Goal: Task Accomplishment & Management: Use online tool/utility

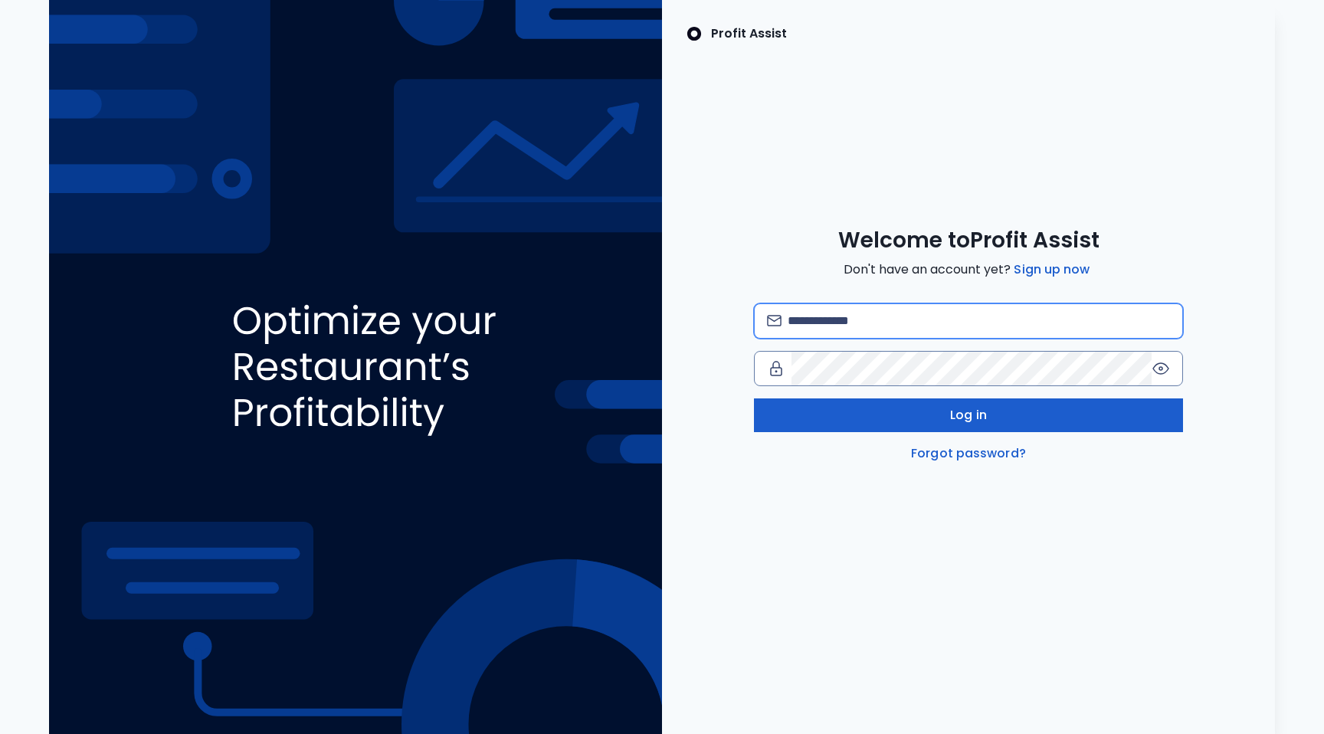
type input "**********"
click at [993, 411] on button "Log in" at bounding box center [968, 416] width 429 height 34
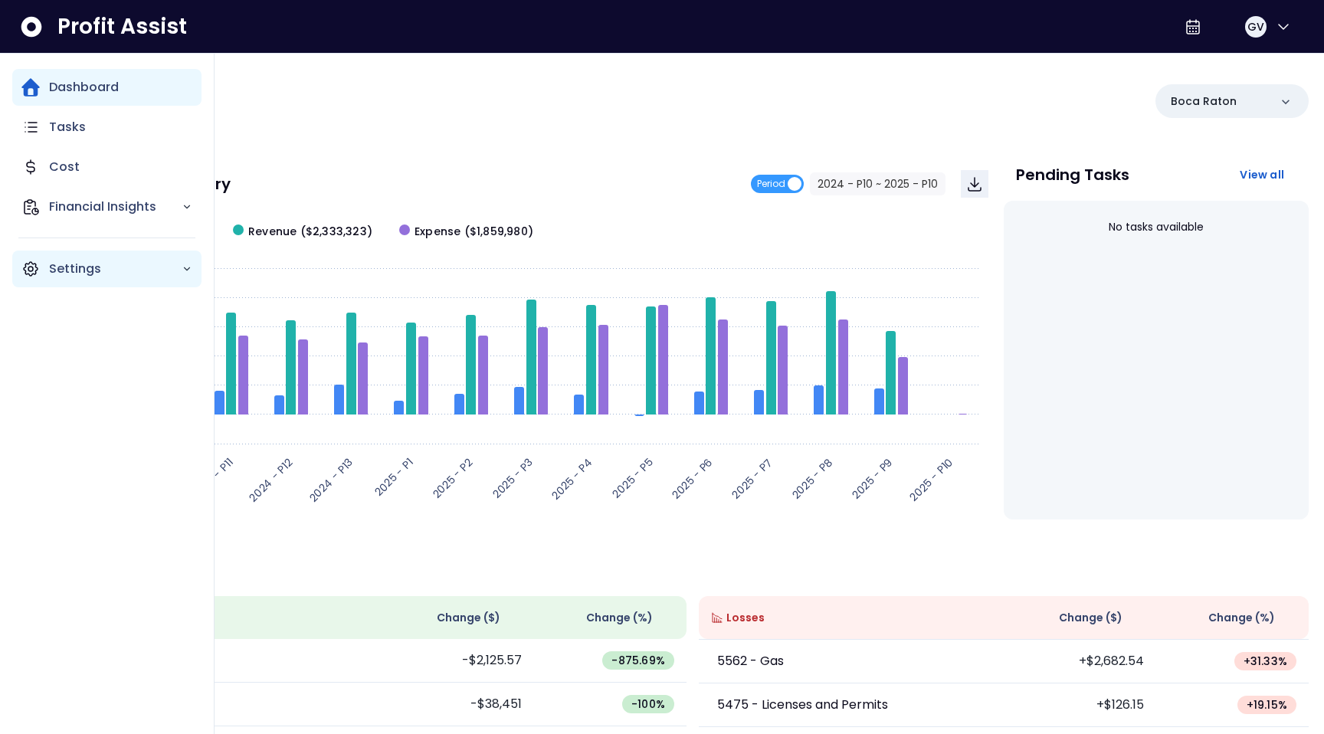
click at [80, 272] on p "Settings" at bounding box center [115, 269] width 133 height 18
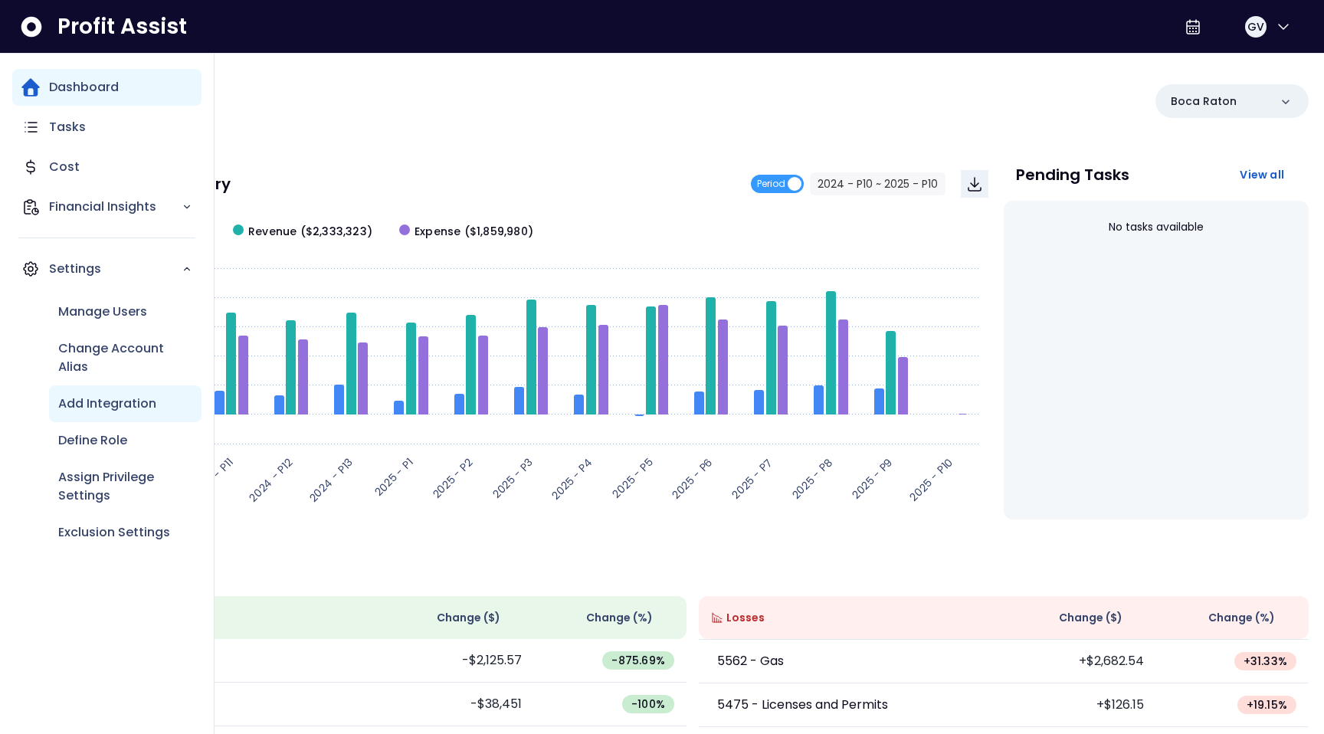
click at [124, 402] on p "Add Integration" at bounding box center [107, 404] width 98 height 18
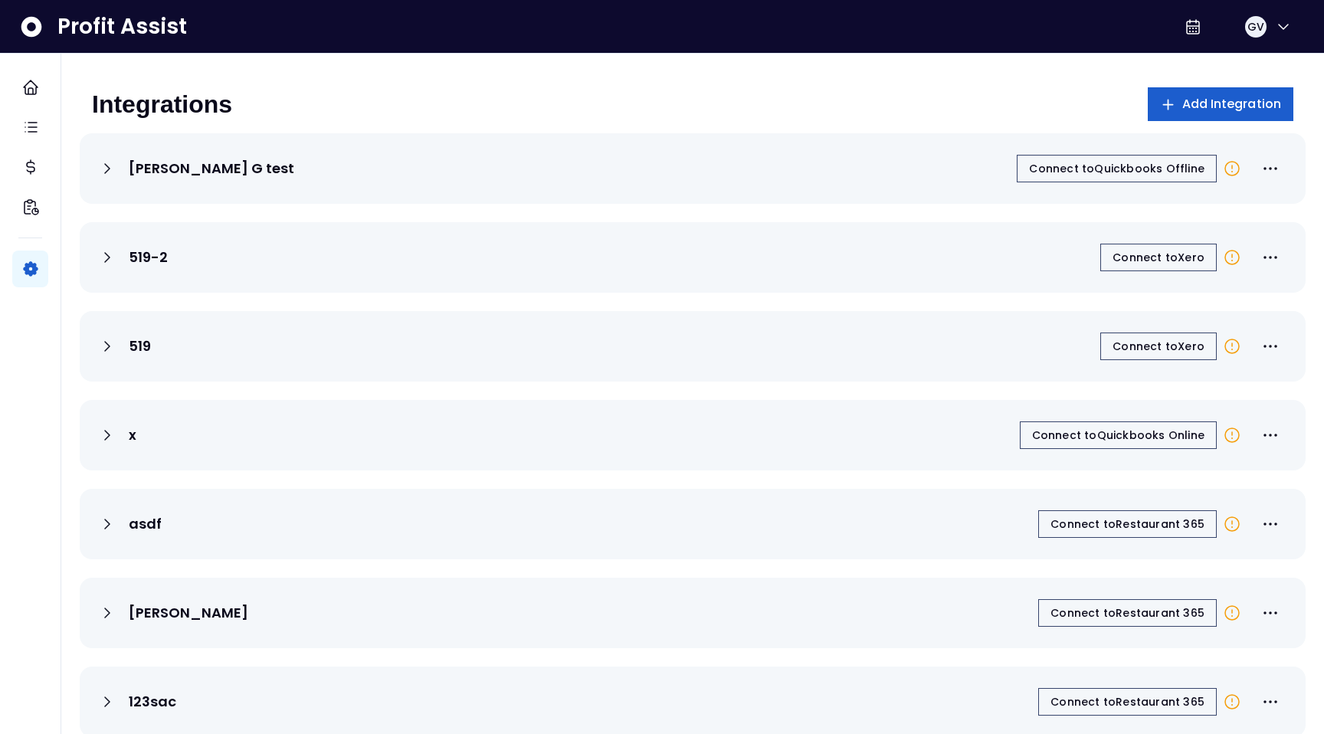
click at [1215, 113] on button "Add Integration" at bounding box center [1221, 104] width 146 height 34
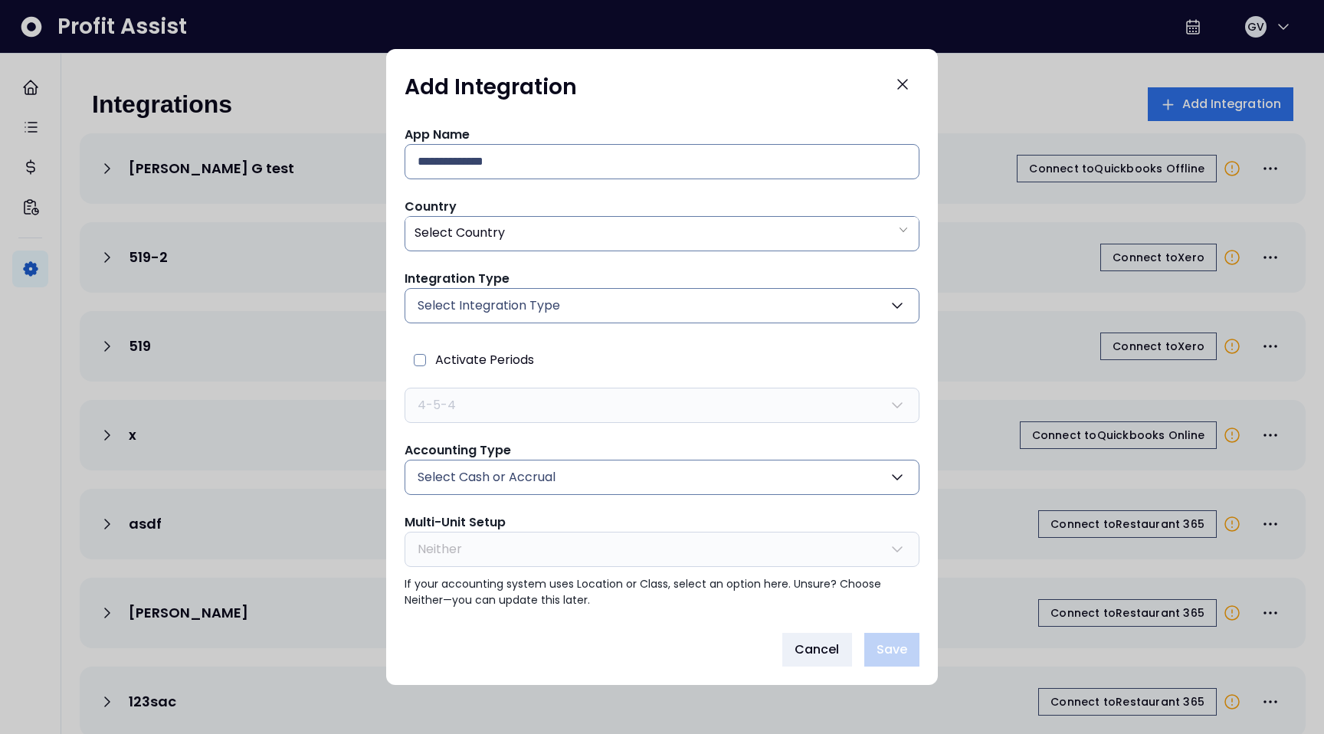
click at [909, 301] on button "Select Integration Type" at bounding box center [662, 305] width 515 height 35
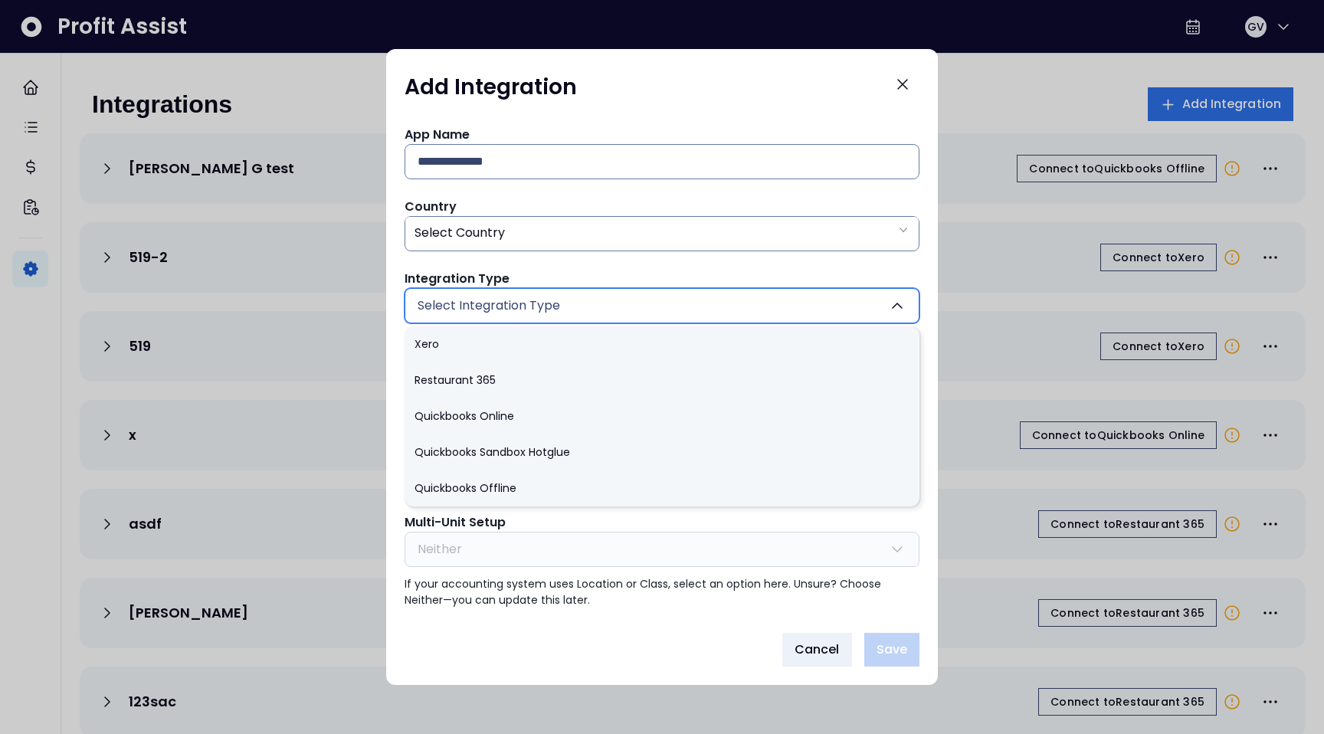
click at [654, 104] on div "Add Integration" at bounding box center [662, 90] width 515 height 46
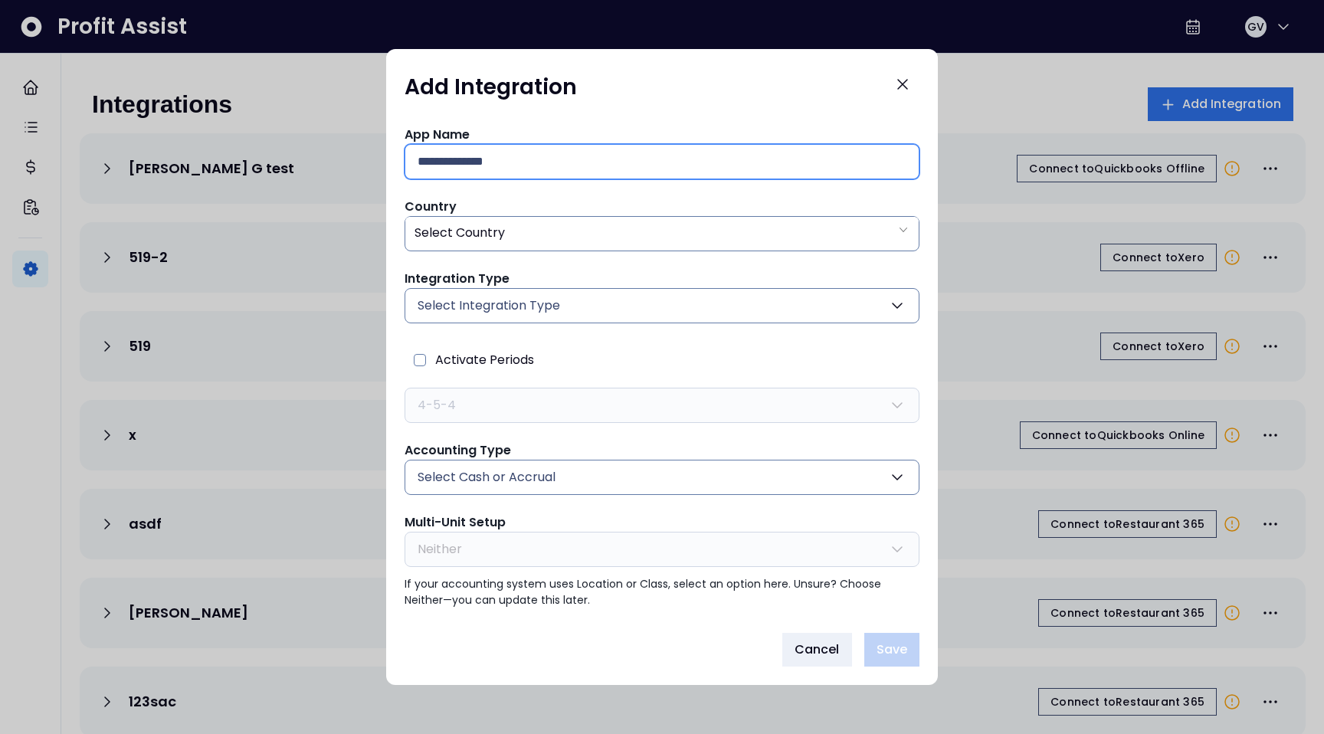
click at [467, 166] on input "text" at bounding box center [662, 162] width 489 height 34
click at [630, 113] on div "App Name Country Select Country Integration Type Select Integration Type Xero R…" at bounding box center [662, 366] width 552 height 507
click at [897, 484] on icon "button" at bounding box center [897, 477] width 18 height 18
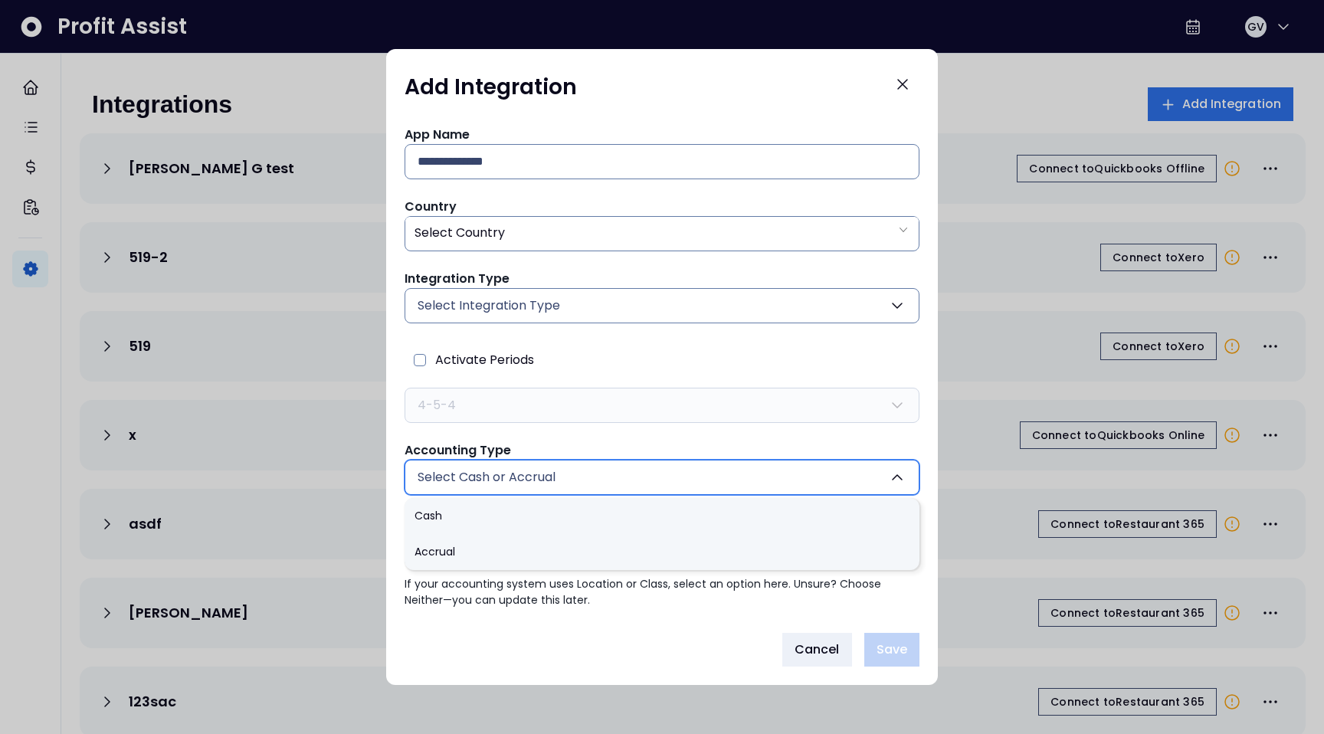
click at [897, 484] on icon "button" at bounding box center [897, 477] width 18 height 18
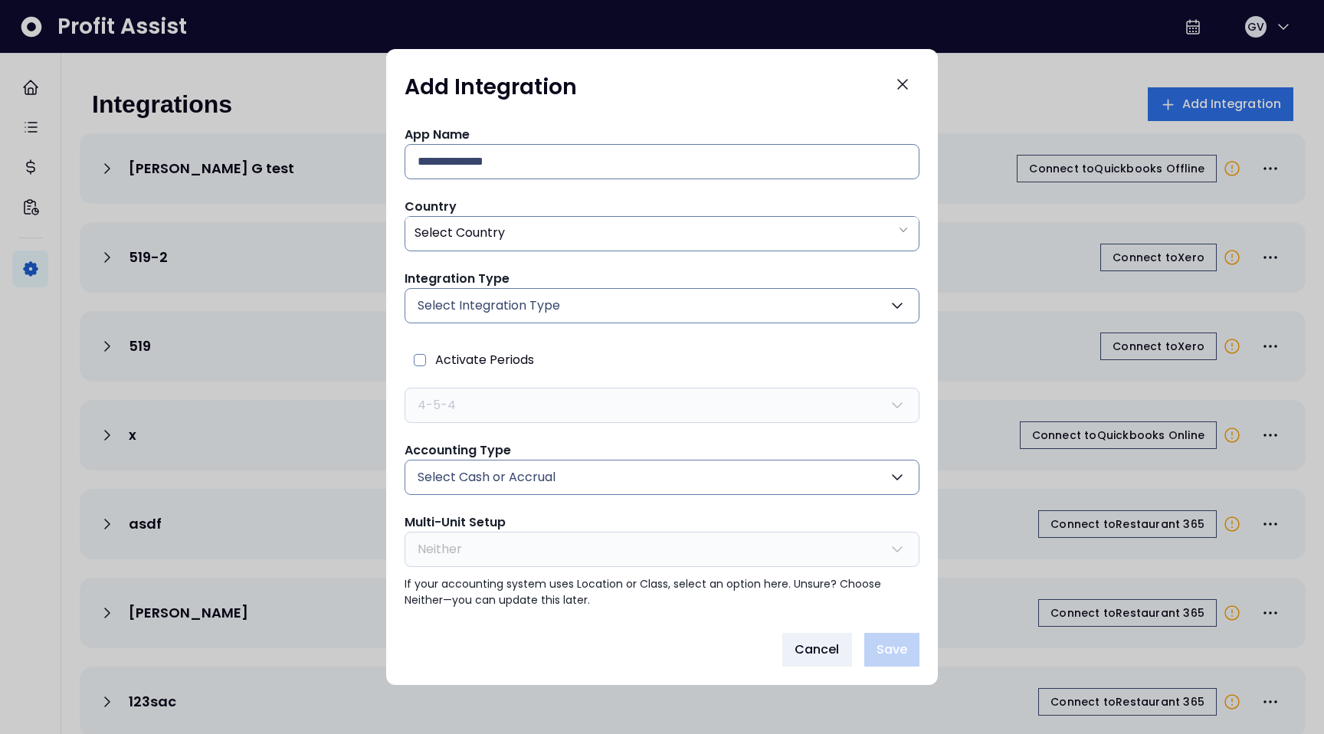
click at [897, 484] on icon "button" at bounding box center [897, 477] width 18 height 18
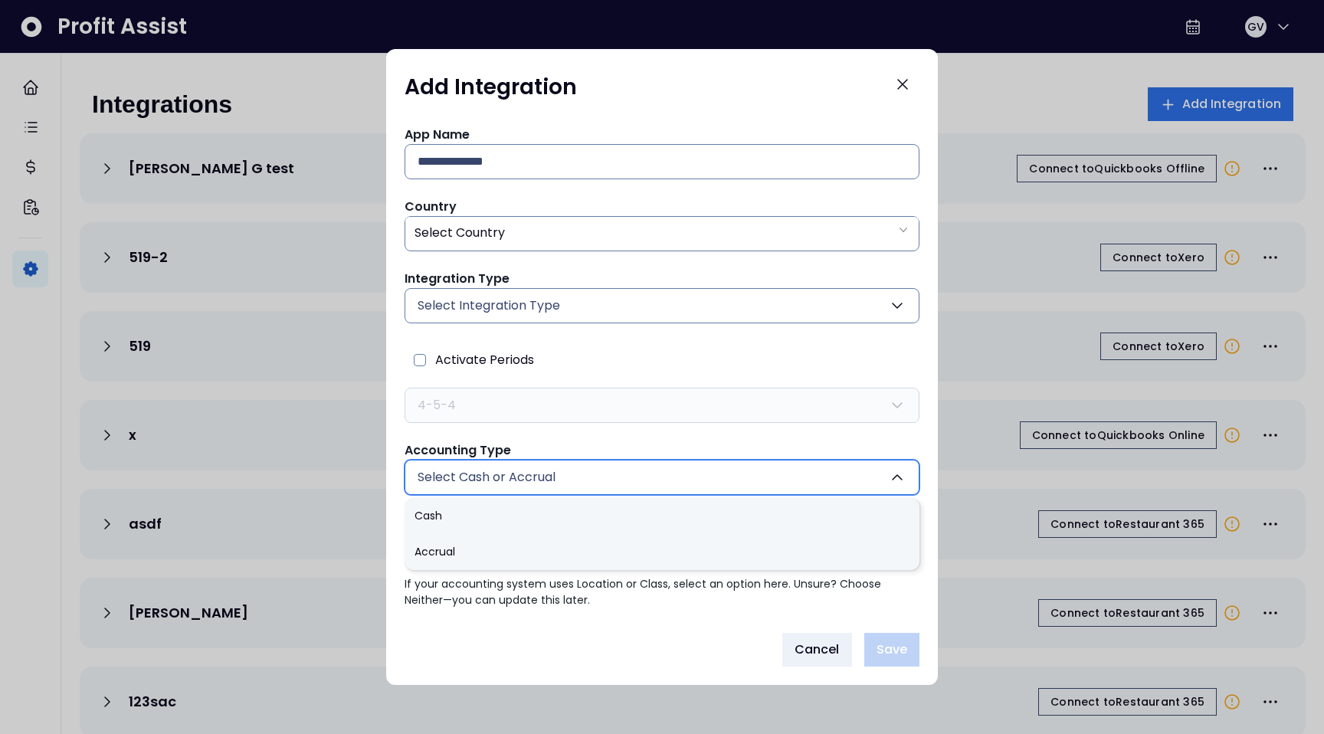
click at [897, 484] on icon "button" at bounding box center [897, 477] width 18 height 18
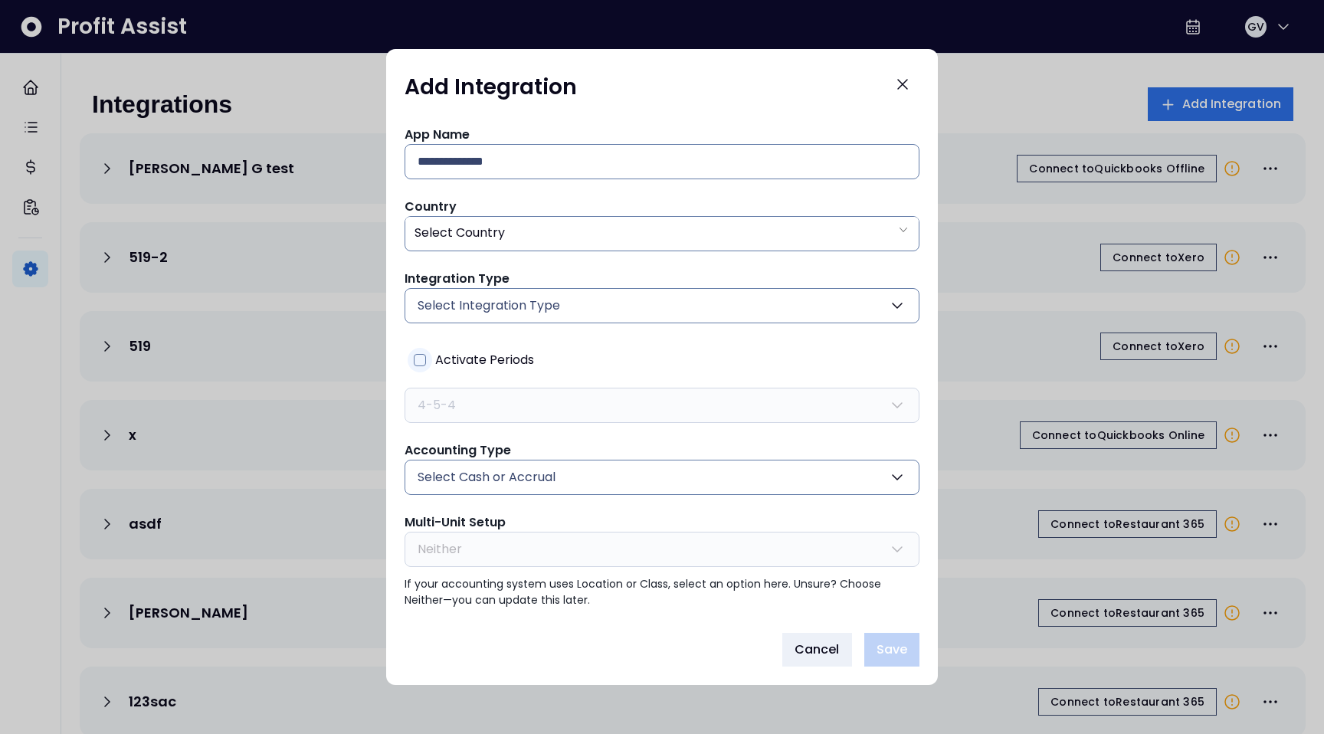
click at [415, 365] on span at bounding box center [420, 360] width 12 height 12
click at [917, 413] on button "4-5-4" at bounding box center [662, 405] width 515 height 35
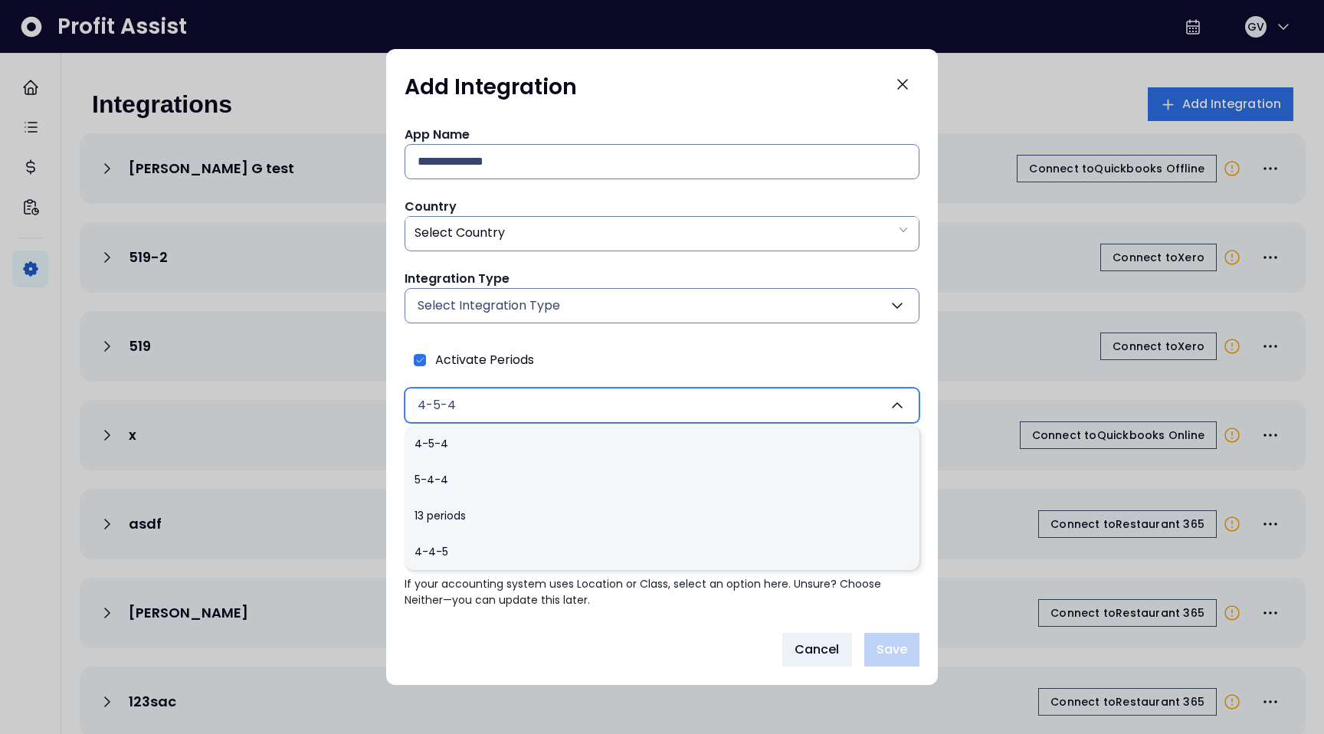
click at [917, 413] on button "4-5-4" at bounding box center [662, 405] width 515 height 35
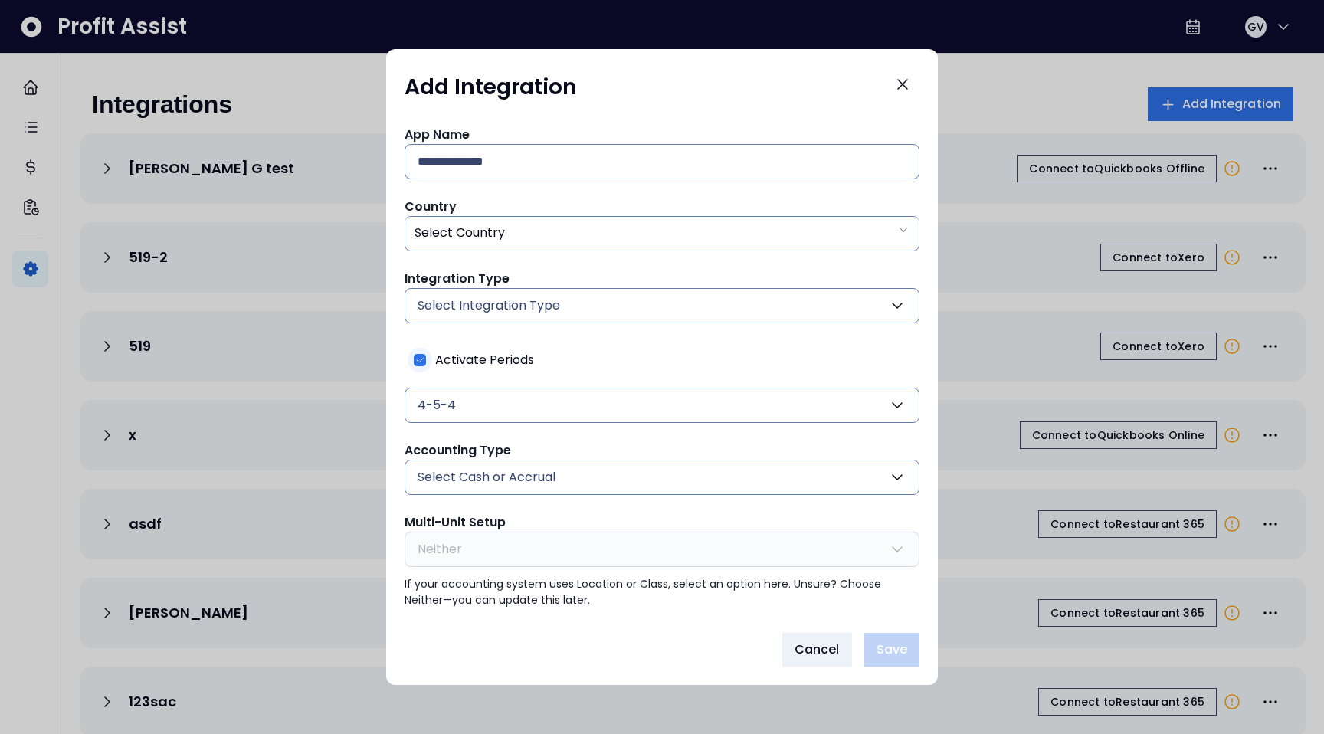
click at [424, 354] on span at bounding box center [420, 360] width 12 height 12
click at [514, 297] on span "Select Integration Type" at bounding box center [489, 306] width 143 height 18
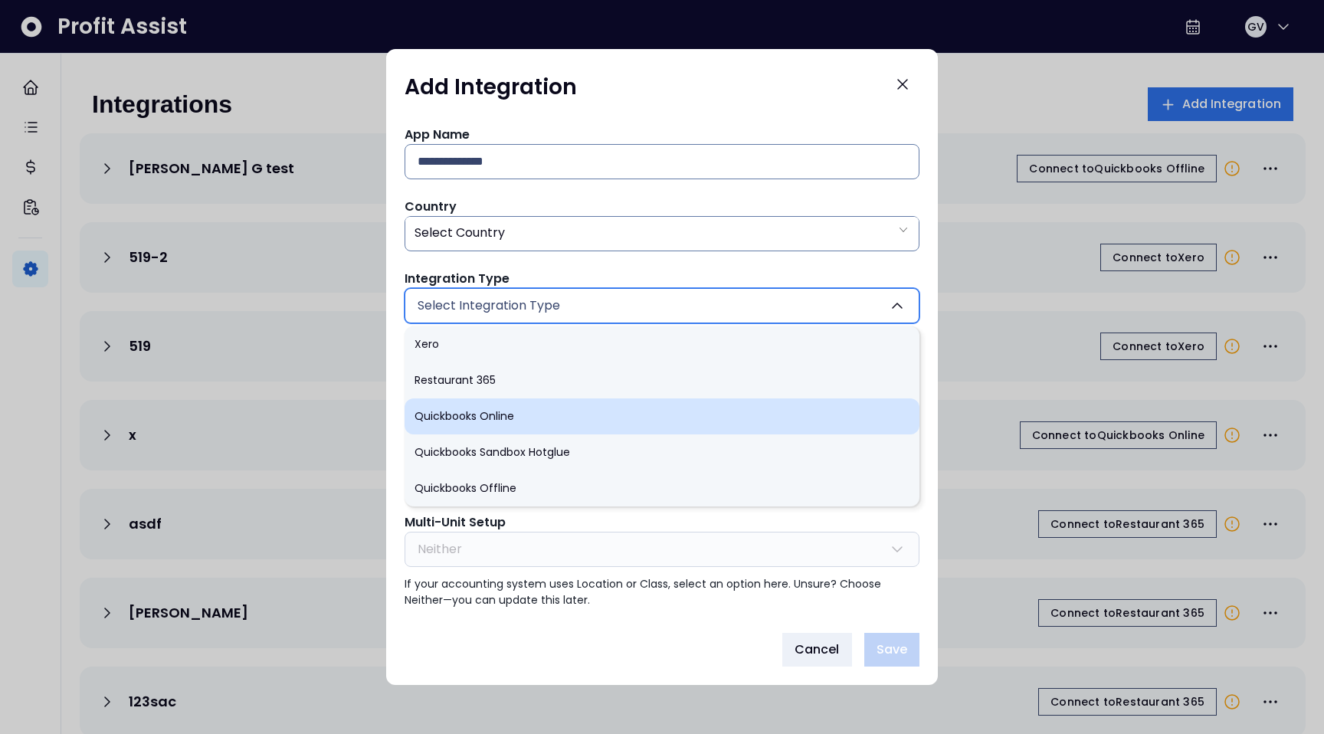
click at [482, 406] on li "Quickbooks Online" at bounding box center [662, 417] width 515 height 36
type input "******"
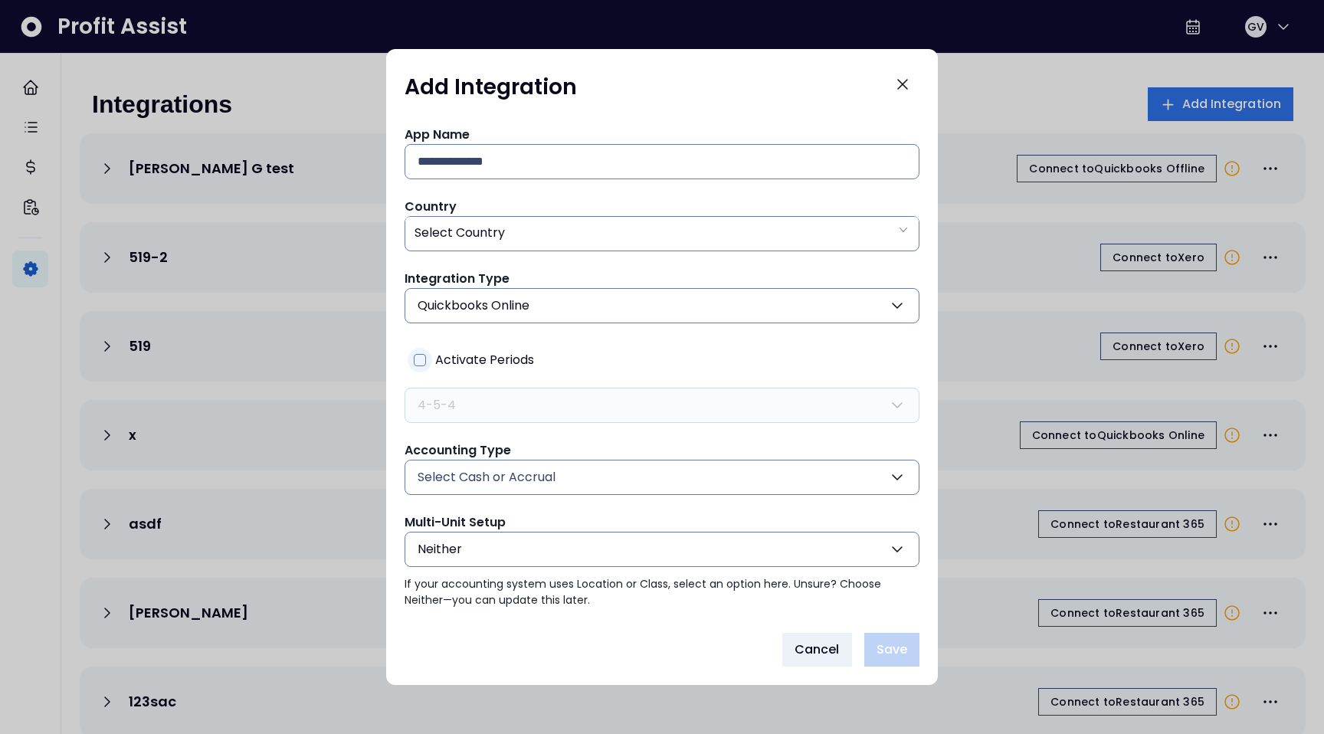
click at [420, 359] on span at bounding box center [420, 360] width 12 height 12
click at [646, 414] on button "4-5-4" at bounding box center [662, 405] width 515 height 35
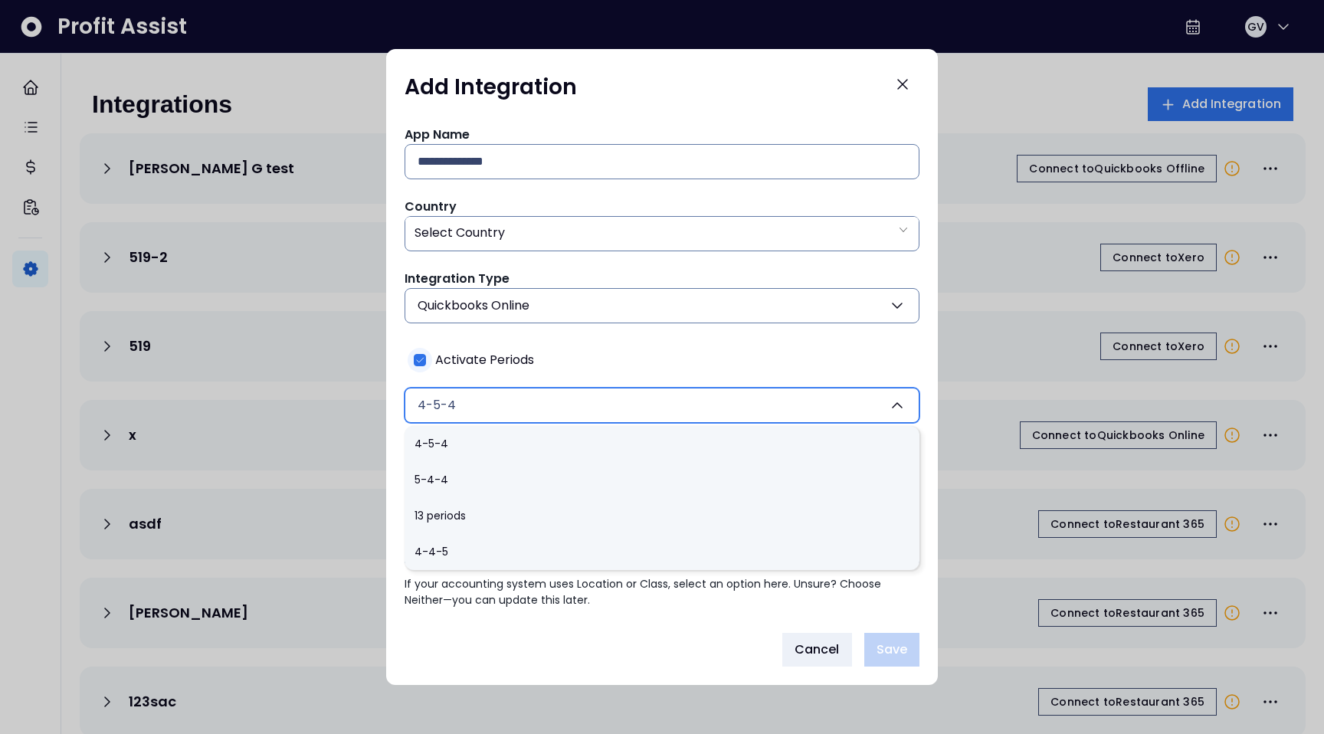
click at [422, 364] on icon at bounding box center [420, 360] width 11 height 11
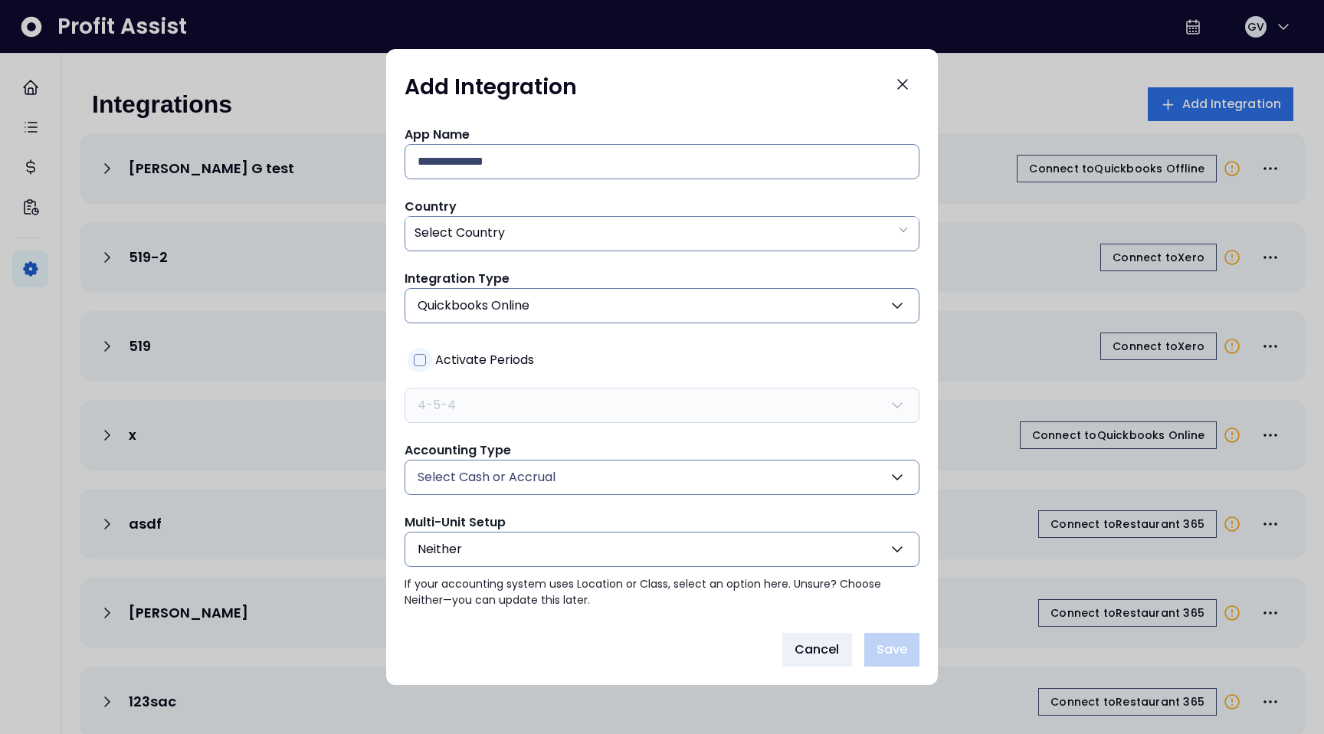
click at [611, 348] on div "Activate Periods 4-5-4 4-5-4 5-4-4 13 periods 4-4-5" at bounding box center [662, 382] width 515 height 81
